Goal: Information Seeking & Learning: Learn about a topic

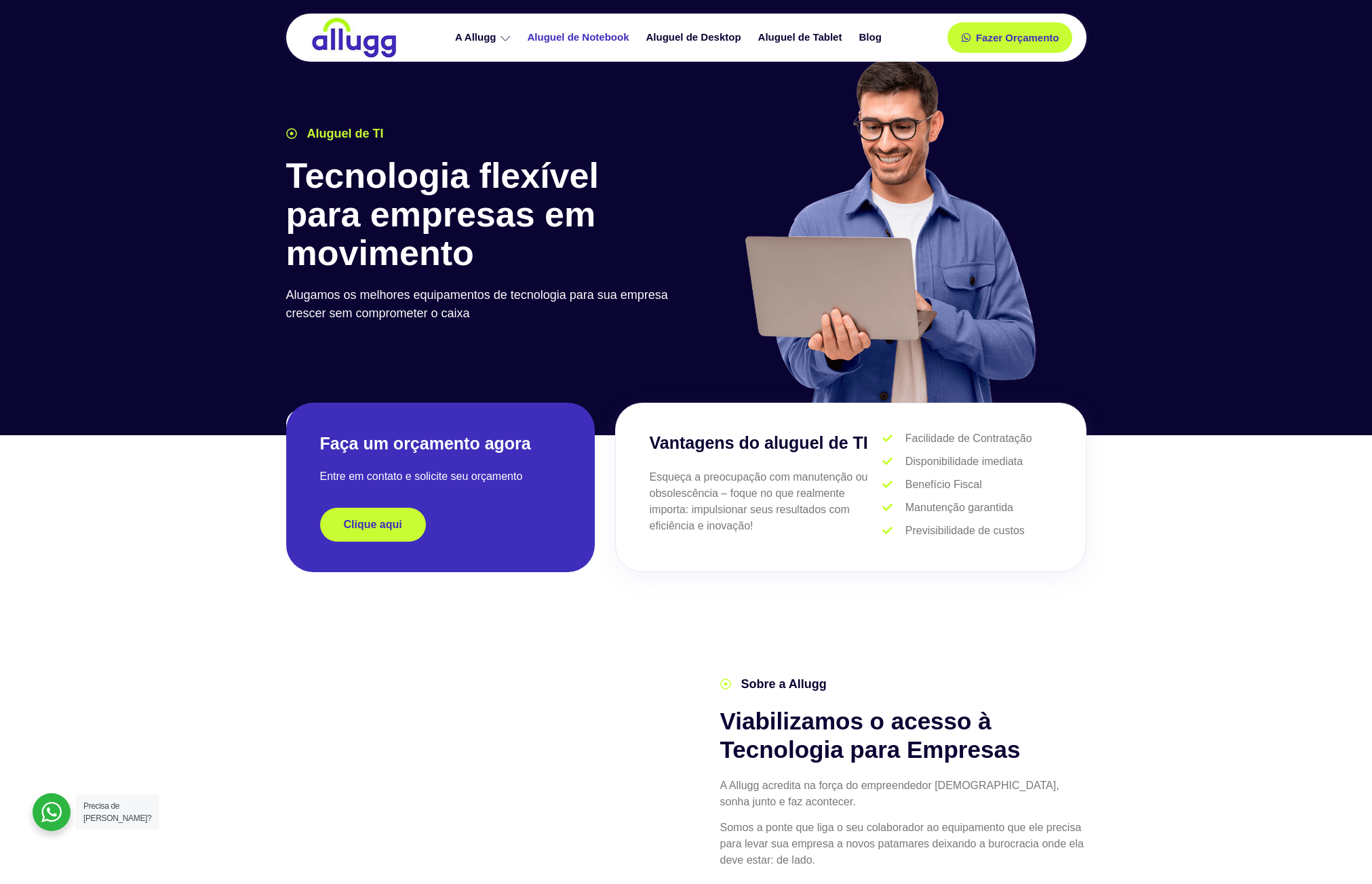
click at [611, 39] on link "Aluguel de Notebook" at bounding box center [580, 37] width 118 height 24
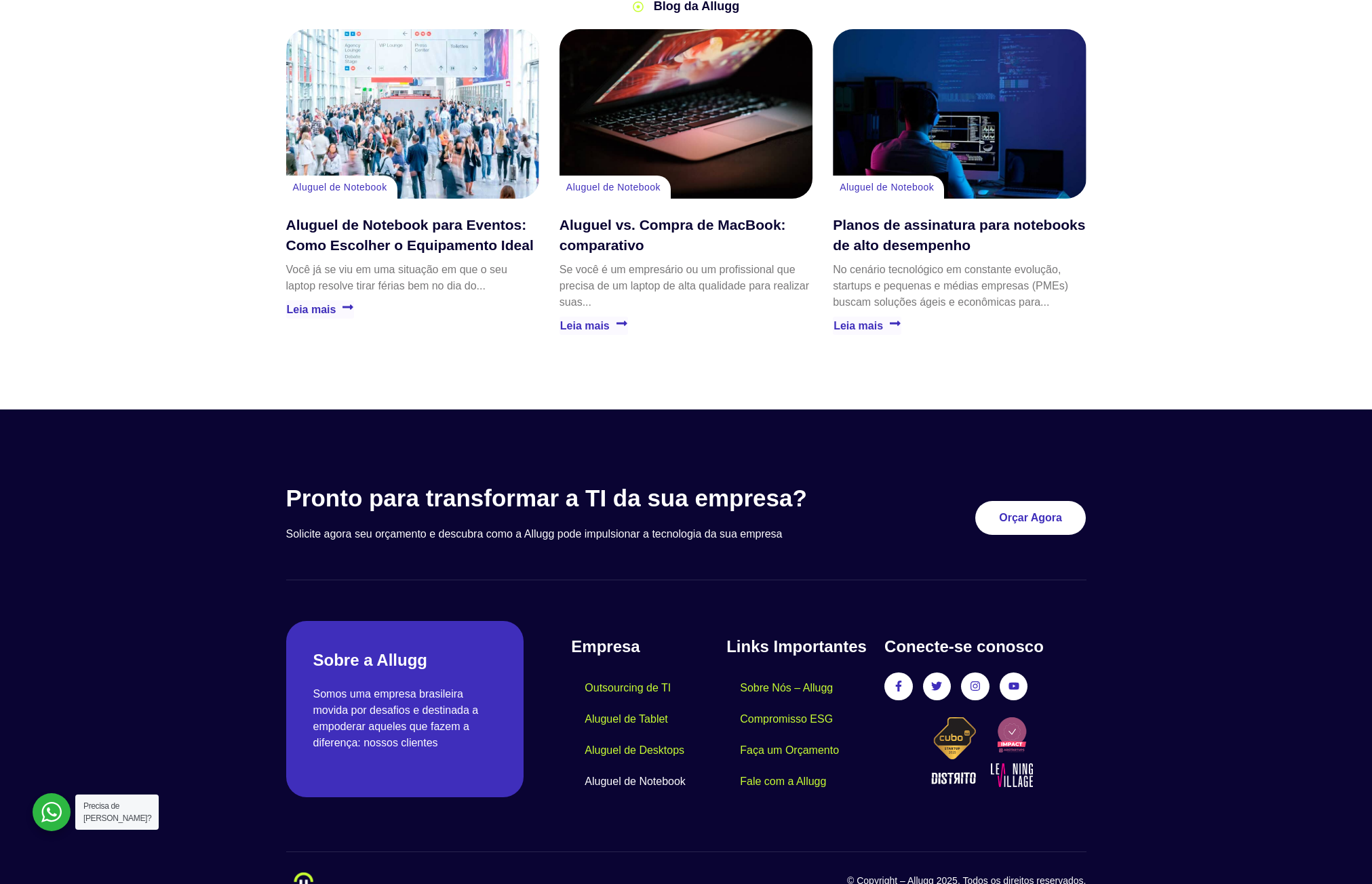
scroll to position [2966, 0]
